Goal: Find specific page/section: Find specific page/section

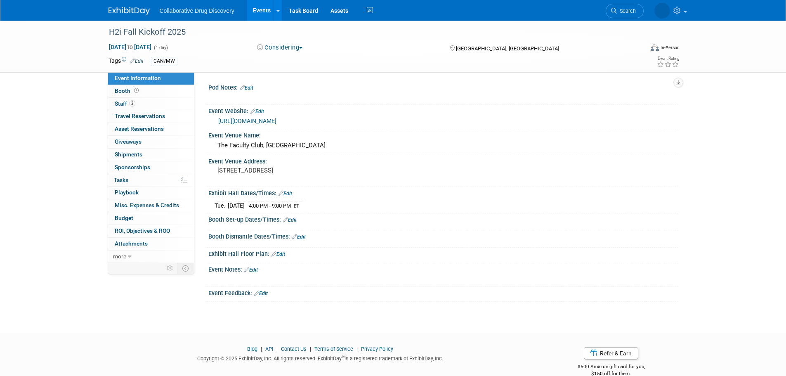
click at [117, 9] on img at bounding box center [128, 11] width 41 height 8
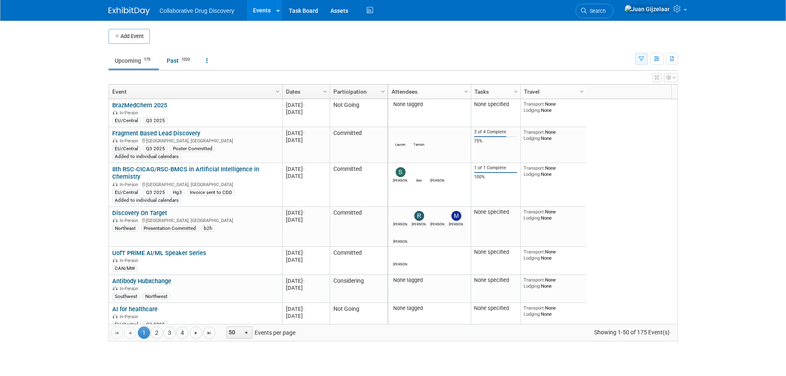
click at [639, 57] on icon "button" at bounding box center [640, 58] width 5 height 5
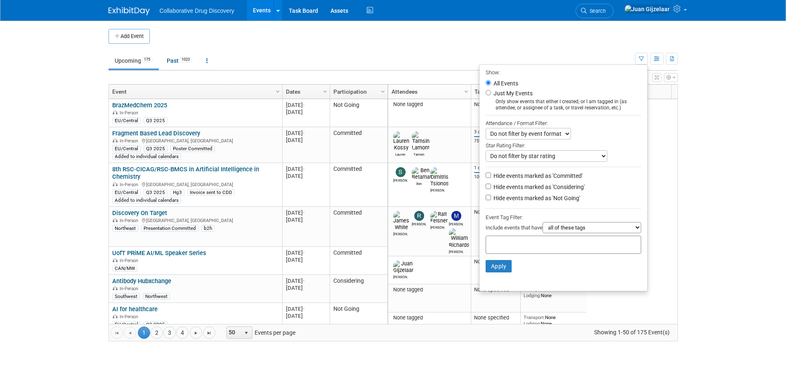
click at [531, 246] on input "text" at bounding box center [522, 243] width 66 height 8
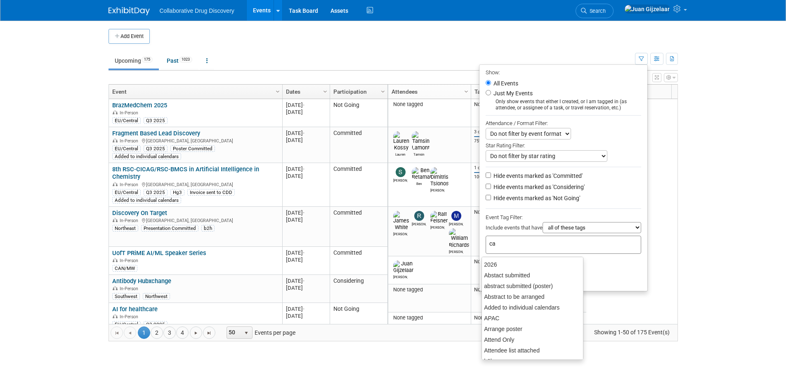
type input "can"
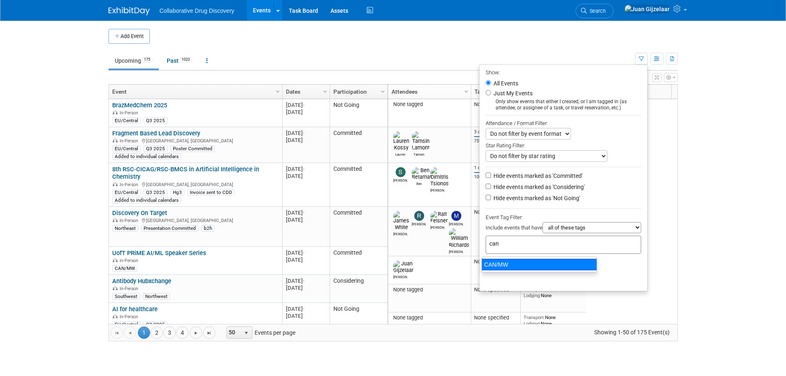
click at [517, 264] on div "CAN/MW" at bounding box center [538, 265] width 115 height 12
type input "CAN/MW"
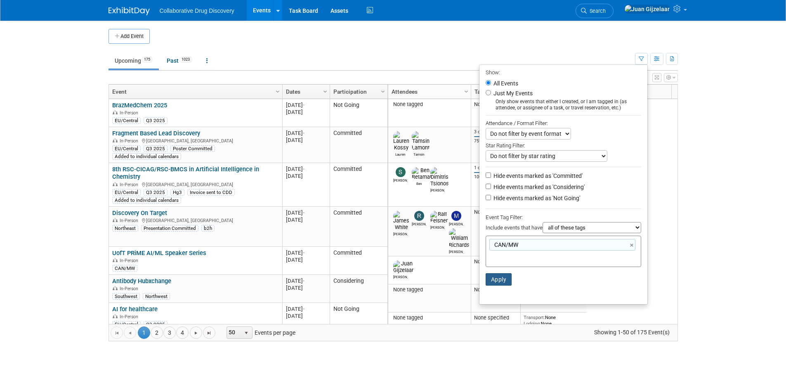
click at [485, 280] on button "Apply" at bounding box center [498, 279] width 26 height 12
